Goal: Information Seeking & Learning: Find contact information

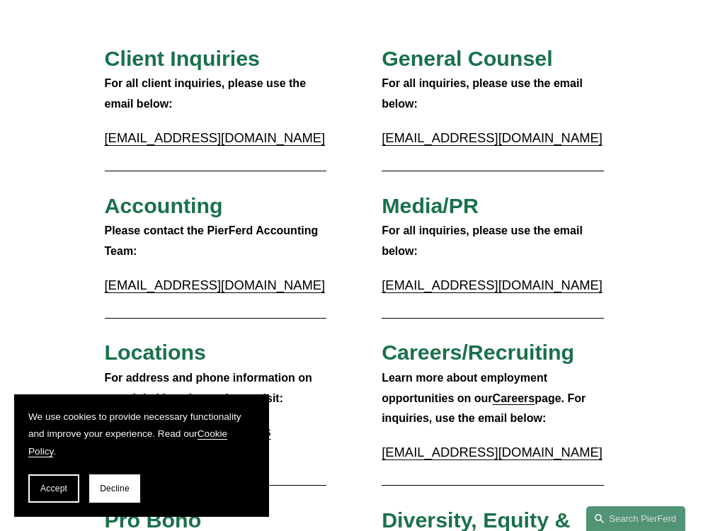
scroll to position [212, 0]
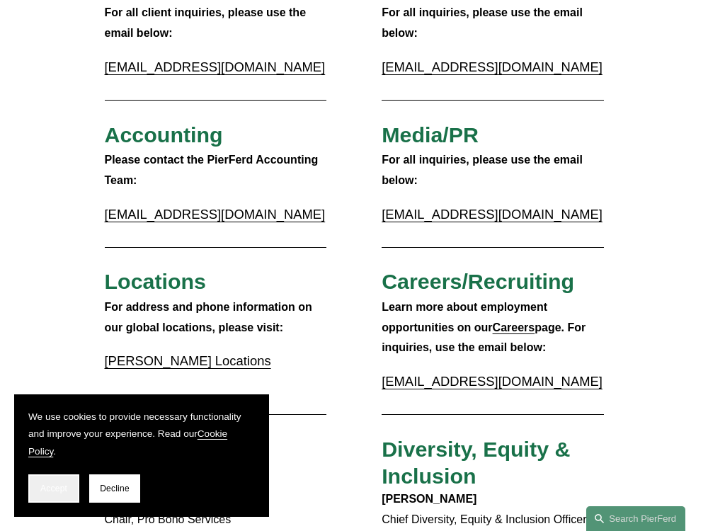
click at [49, 491] on span "Accept" at bounding box center [53, 489] width 27 height 10
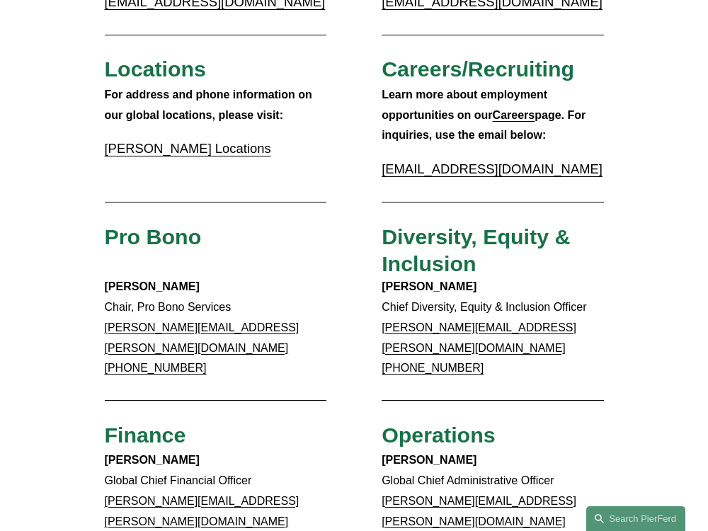
scroll to position [496, 0]
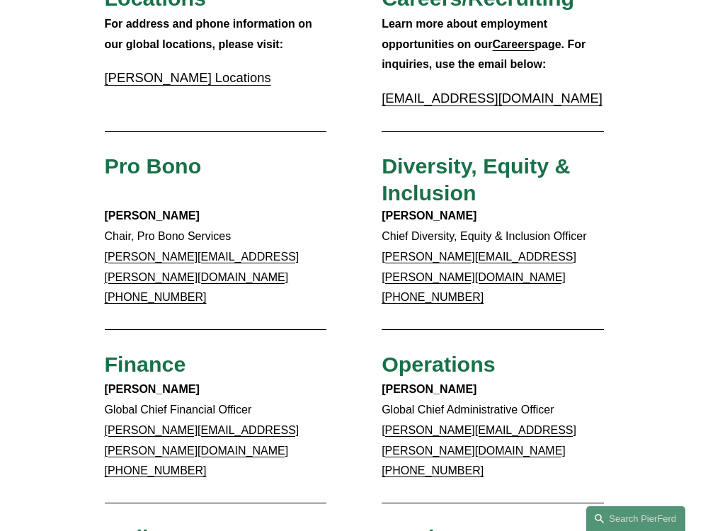
click at [648, 300] on div "Client Inquiries For all client inquiries, please use the email below: [EMAIL_A…" at bounding box center [354, 328] width 708 height 1275
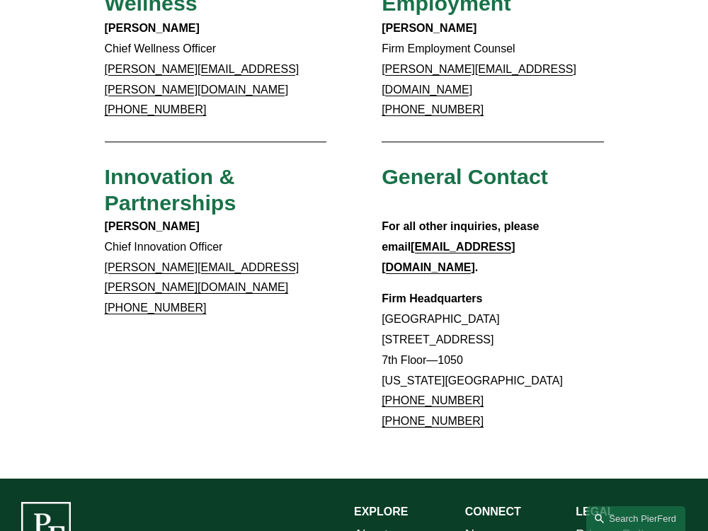
drag, startPoint x: 472, startPoint y: 326, endPoint x: 380, endPoint y: 324, distance: 91.4
click at [531, 348] on p "Firm Headquarters [GEOGRAPHIC_DATA] [STREET_ADDRESS][US_STATE] [PHONE_NUMBER] […" at bounding box center [493, 360] width 222 height 143
drag, startPoint x: 468, startPoint y: 348, endPoint x: 378, endPoint y: 328, distance: 92.2
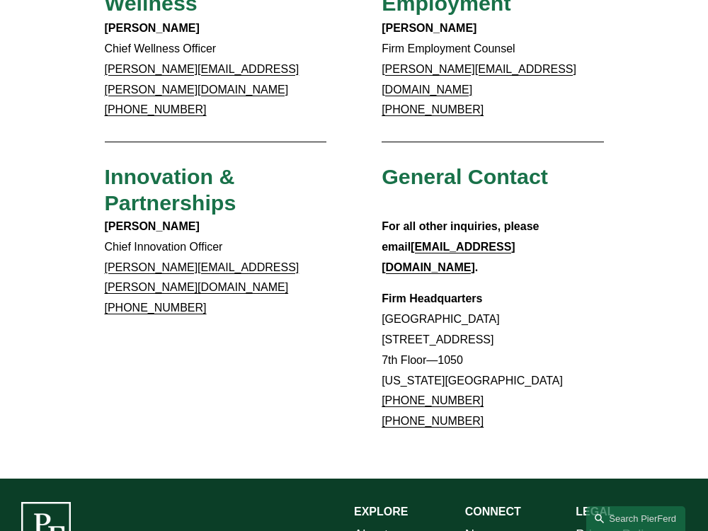
copy p "[PHONE_NUMBER] [PHONE_NUMBER]"
